Goal: Download file/media

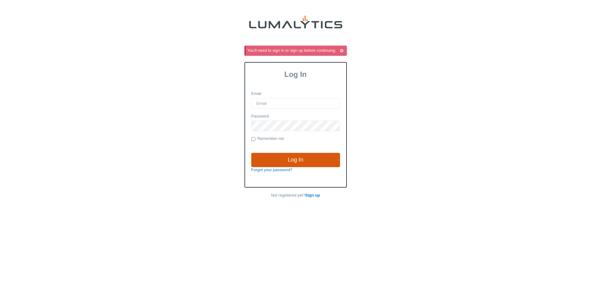
type input "cdeklein@valleytruckparts.com"
click at [300, 160] on input "Log In" at bounding box center [295, 160] width 89 height 14
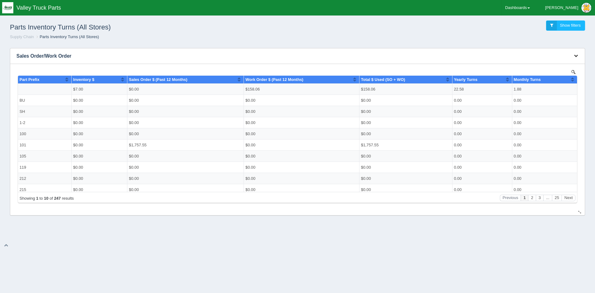
click at [578, 56] on button "button" at bounding box center [576, 56] width 8 height 10
click at [555, 65] on link "Download CSV" at bounding box center [556, 65] width 50 height 9
click at [577, 56] on icon "button" at bounding box center [576, 56] width 4 height 4
click at [551, 64] on link "Download CSV" at bounding box center [556, 65] width 50 height 9
